Goal: Navigation & Orientation: Find specific page/section

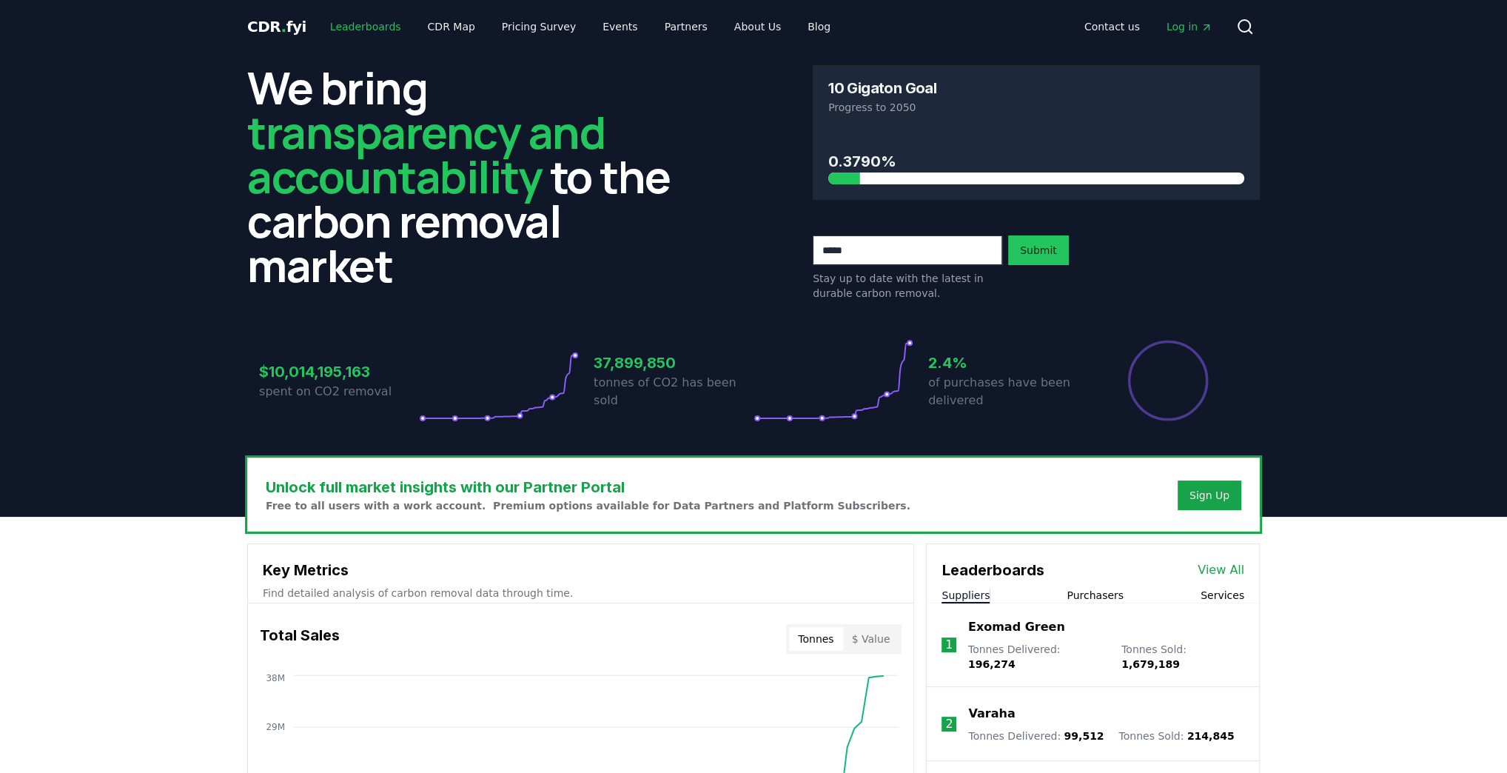
click at [359, 21] on link "Leaderboards" at bounding box center [365, 26] width 95 height 27
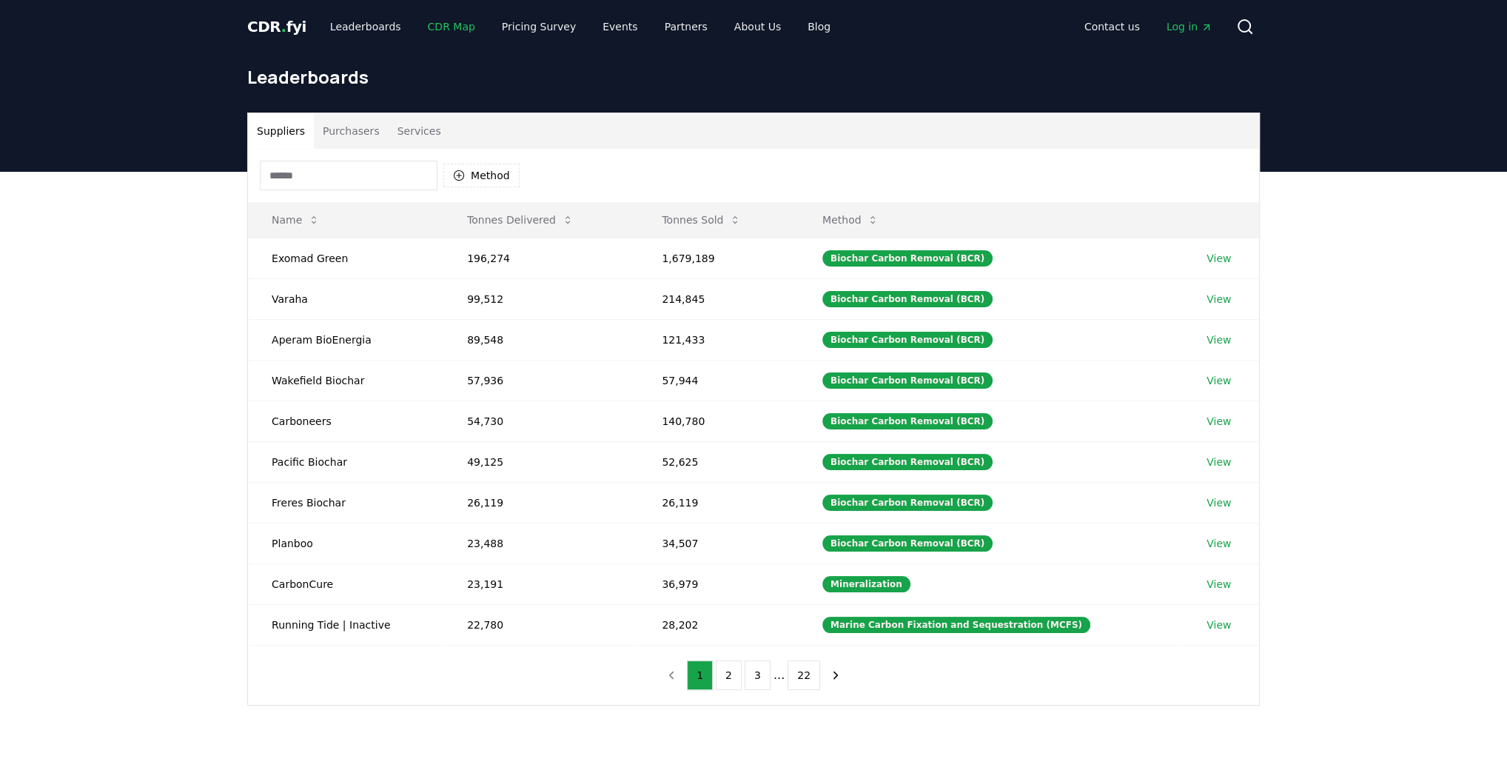
click at [434, 23] on link "CDR Map" at bounding box center [451, 26] width 71 height 27
